Goal: Register for event/course

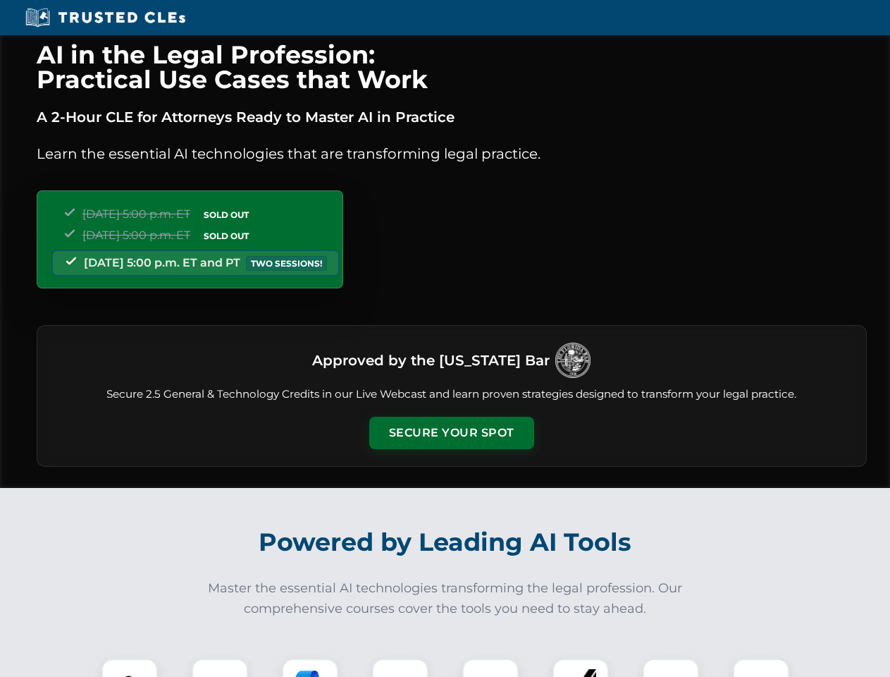
click at [451, 433] on button "Secure Your Spot" at bounding box center [451, 433] width 165 height 32
click at [130, 668] on img at bounding box center [129, 686] width 41 height 41
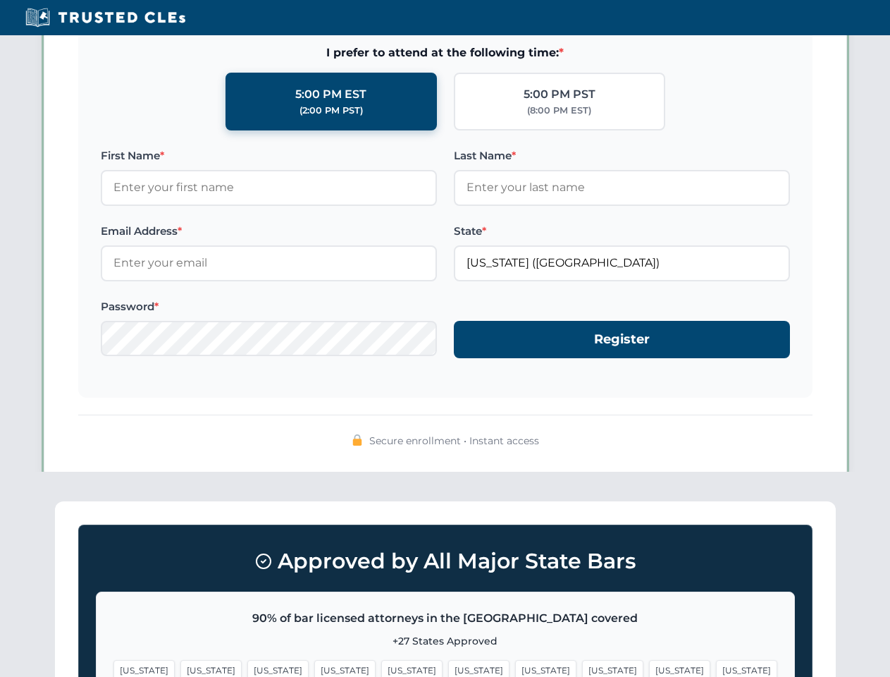
click at [515, 668] on span "[US_STATE]" at bounding box center [545, 670] width 61 height 20
click at [649, 668] on span "[US_STATE]" at bounding box center [679, 670] width 61 height 20
